Goal: Task Accomplishment & Management: Manage account settings

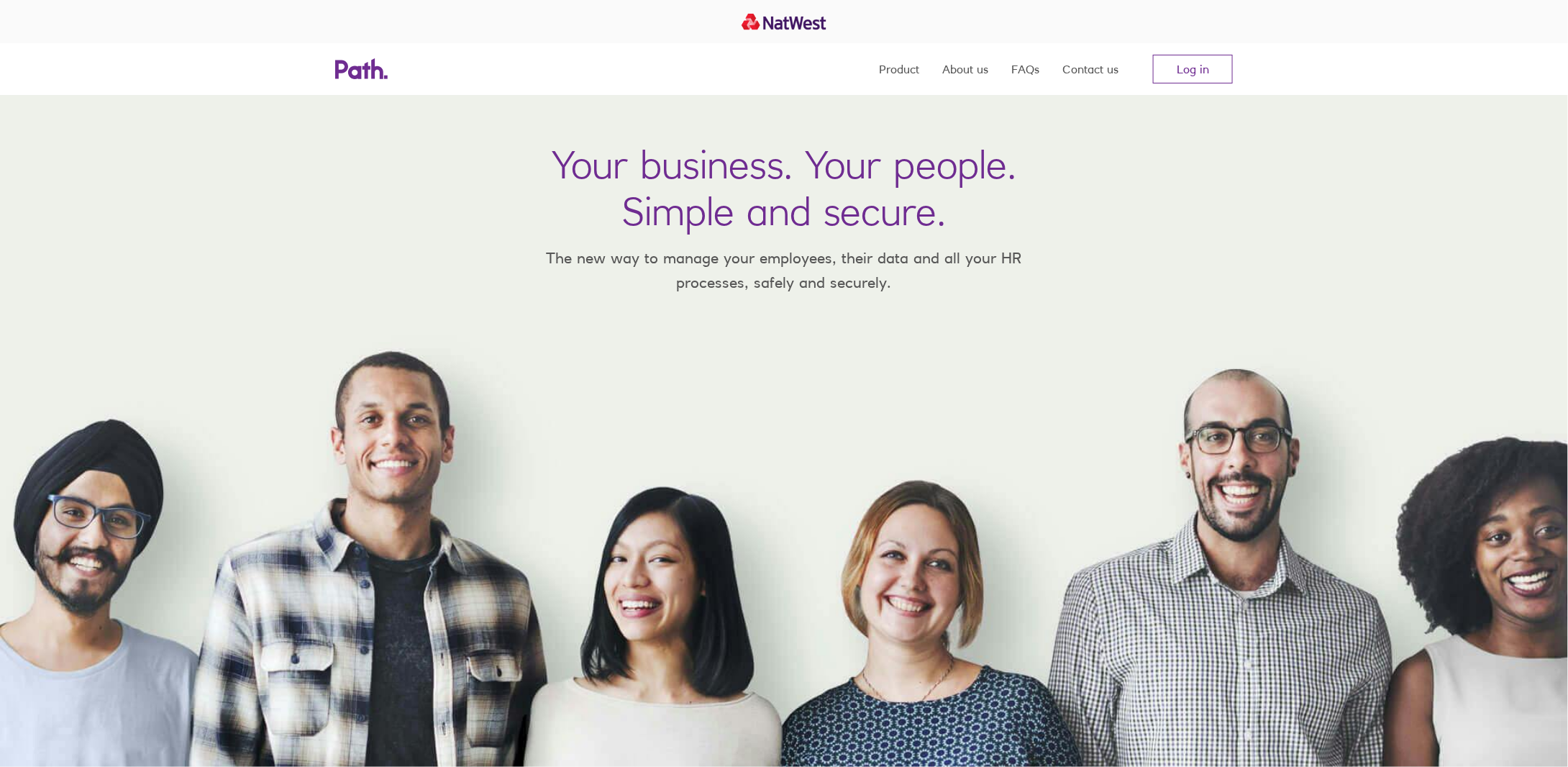
click at [1234, 79] on div "Product About us FAQs Contact us Log in" at bounding box center [784, 69] width 921 height 52
click at [1175, 73] on link "Log in" at bounding box center [1193, 70] width 79 height 29
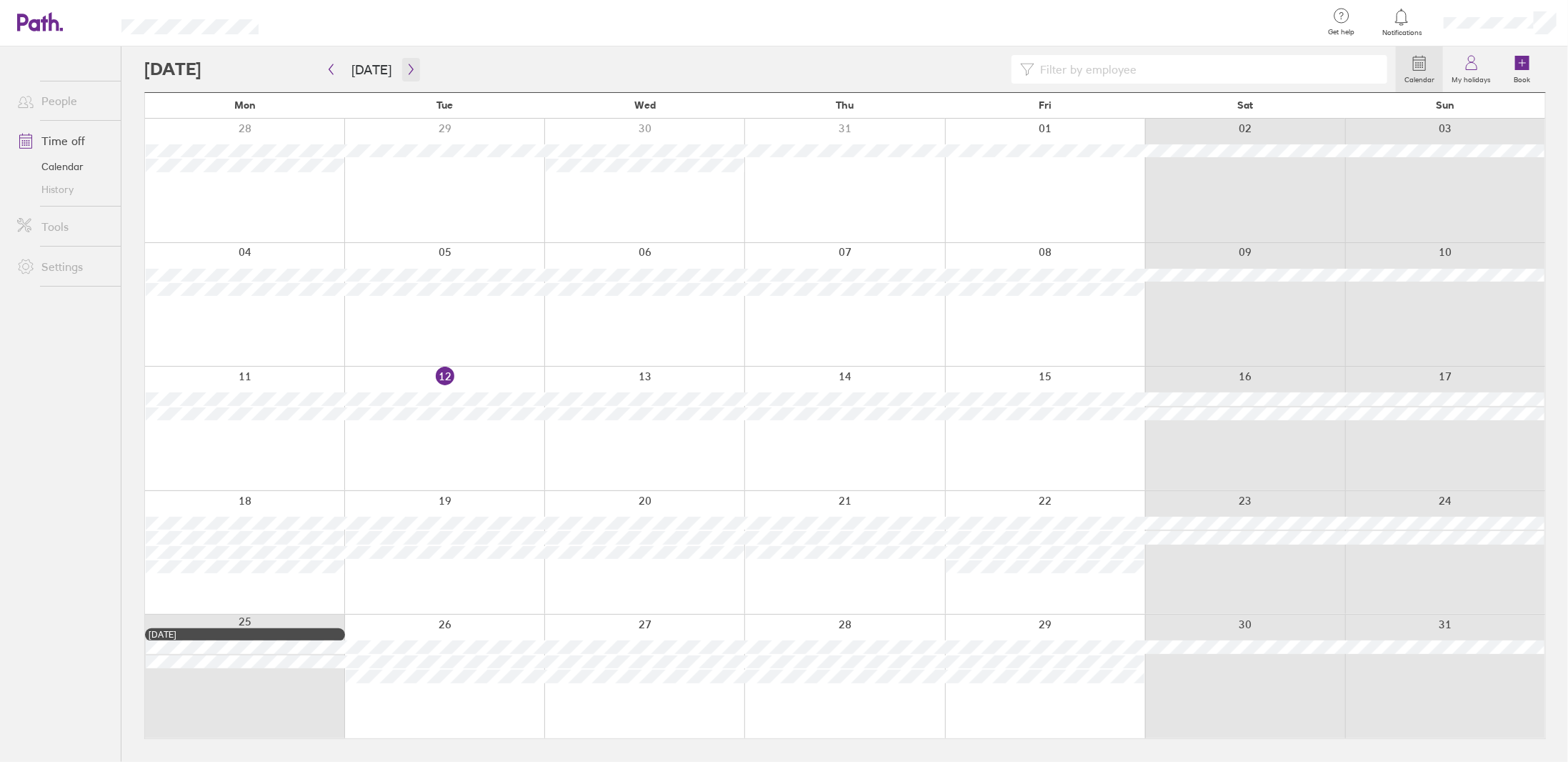
click at [406, 71] on icon "button" at bounding box center [411, 69] width 11 height 11
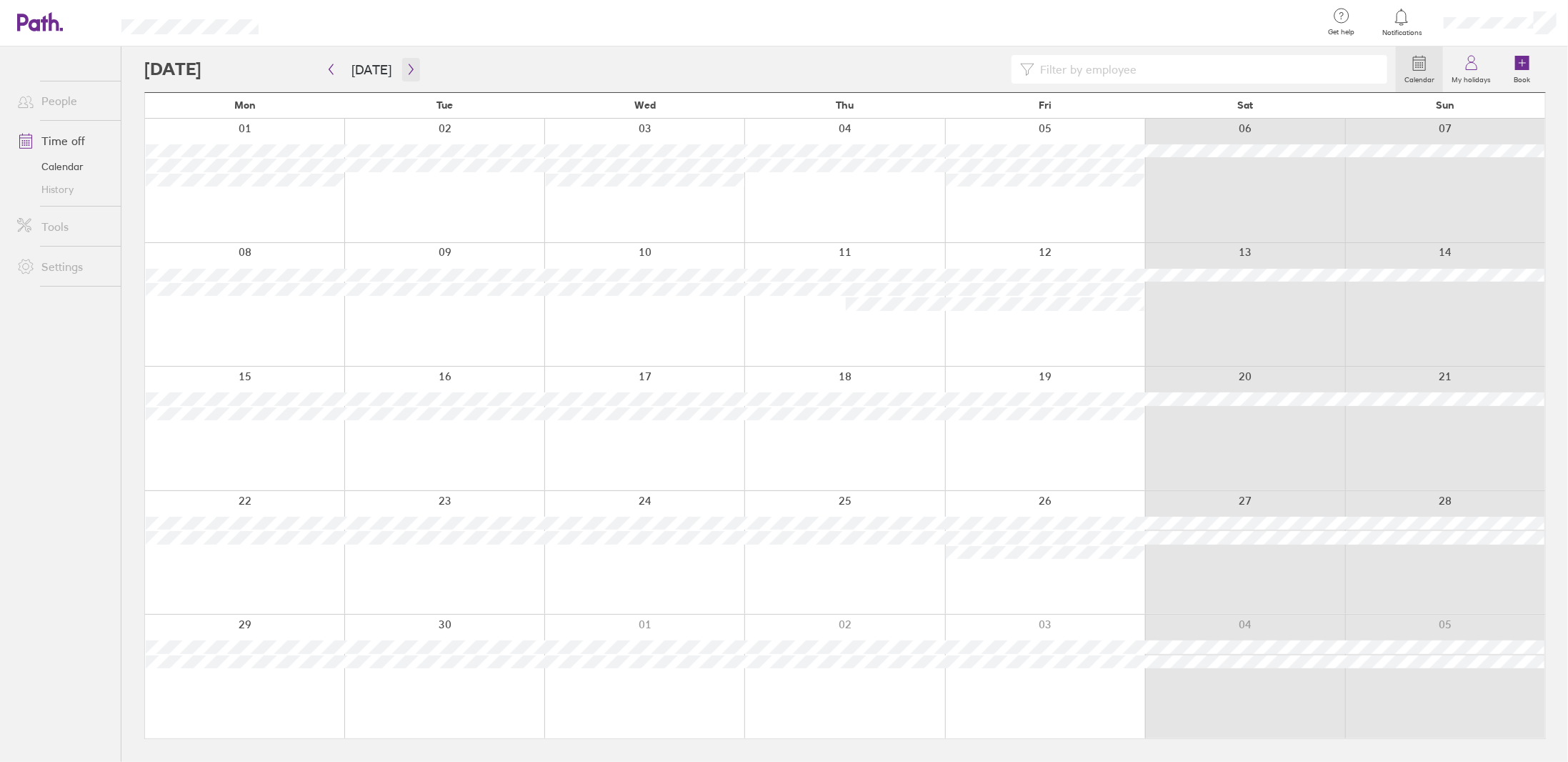
click at [406, 71] on icon "button" at bounding box center [411, 69] width 11 height 11
click at [352, 74] on button "[DATE]" at bounding box center [371, 69] width 63 height 24
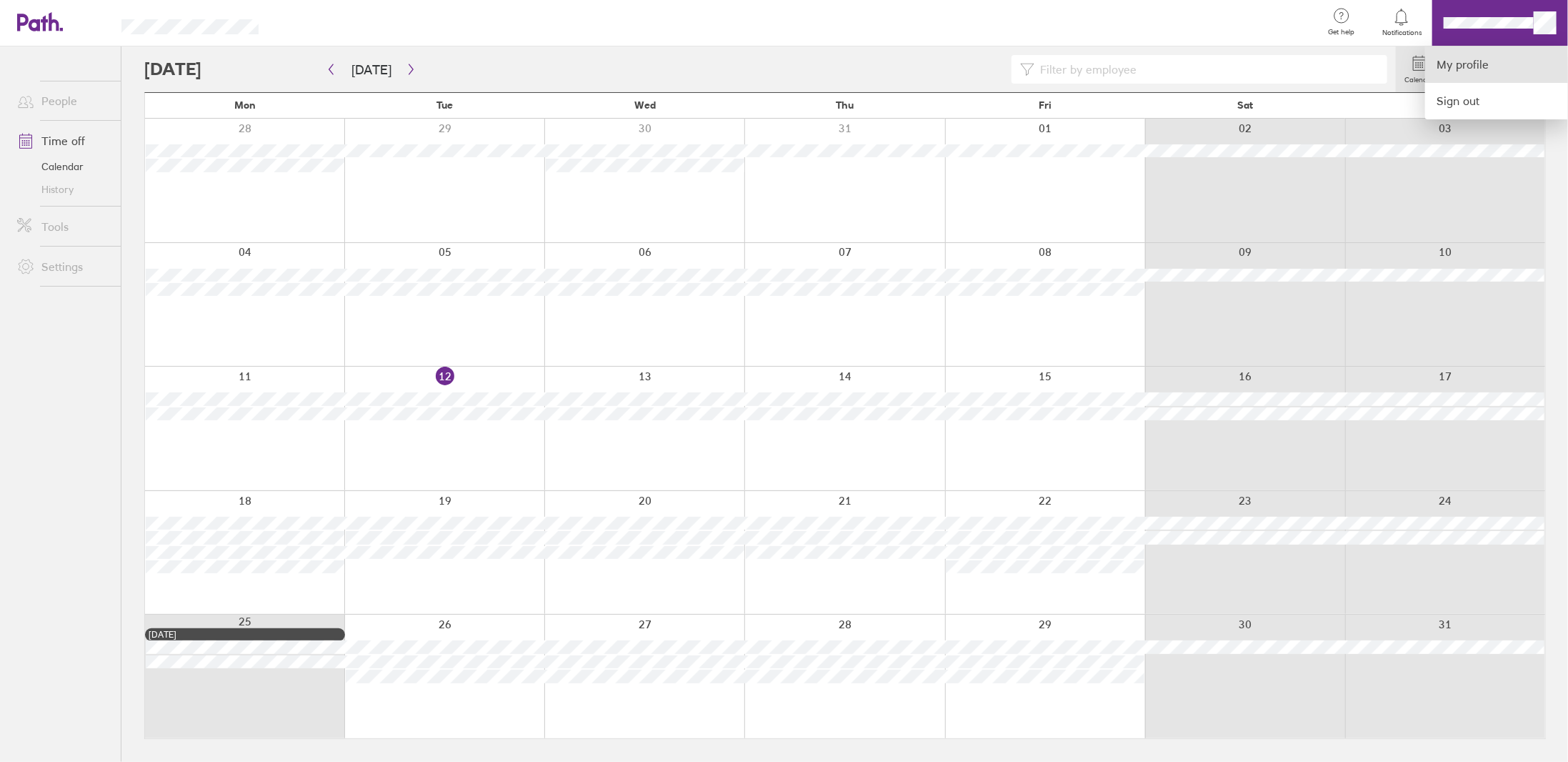
click at [1460, 63] on link "My profile" at bounding box center [1497, 65] width 143 height 36
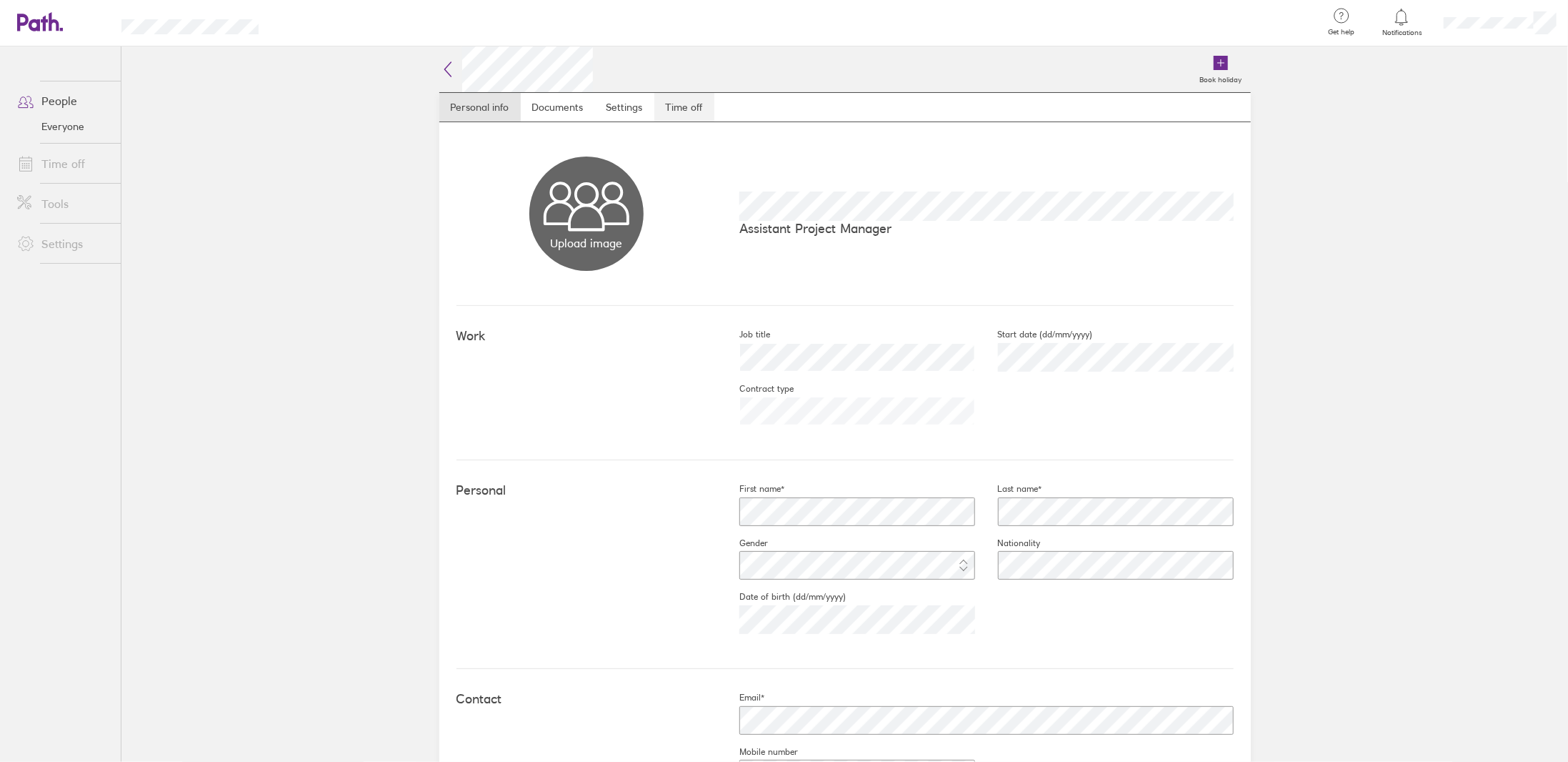
click at [672, 109] on link "Time off" at bounding box center [684, 107] width 60 height 29
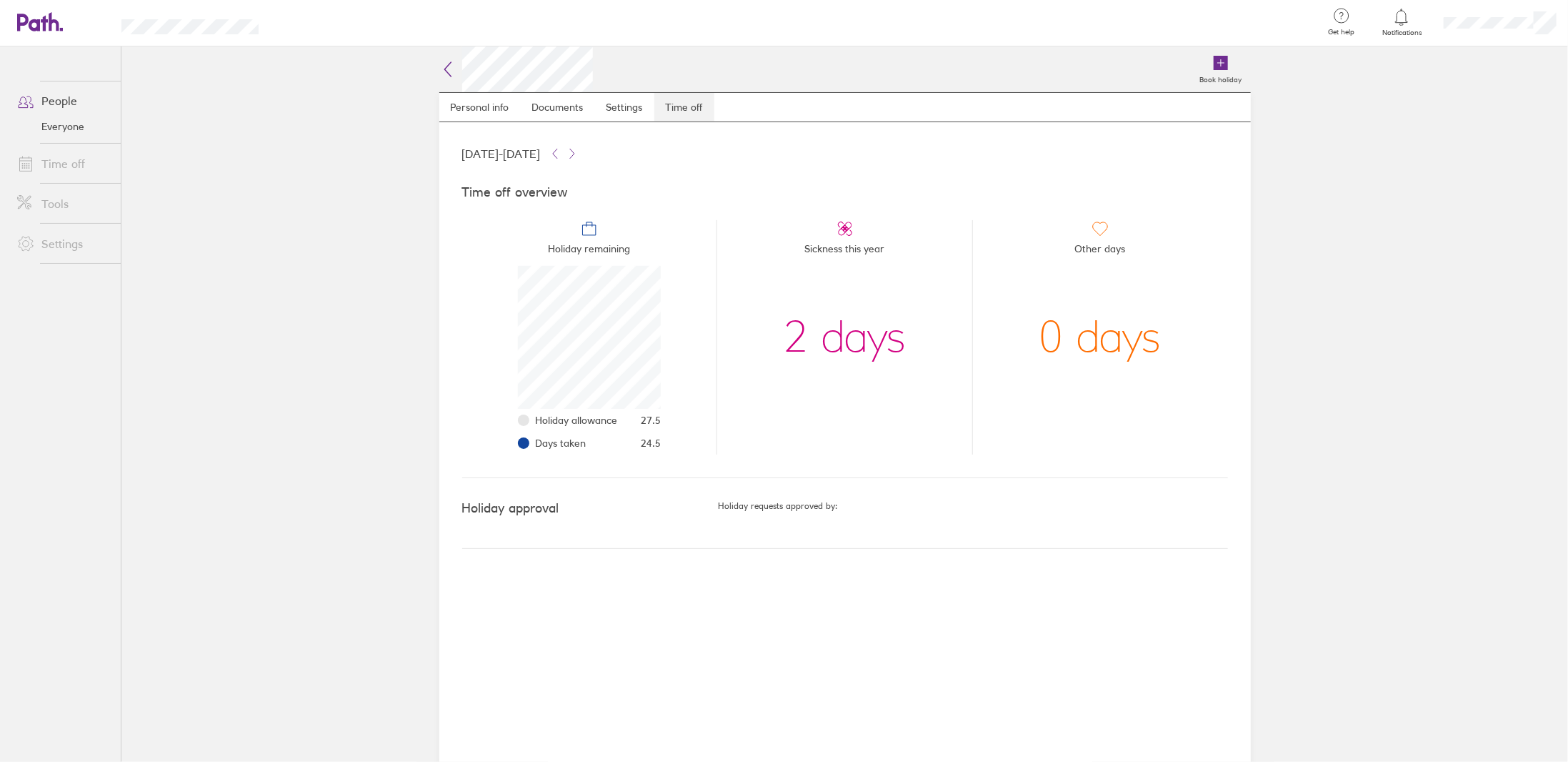
scroll to position [143, 143]
